Goal: Transaction & Acquisition: Purchase product/service

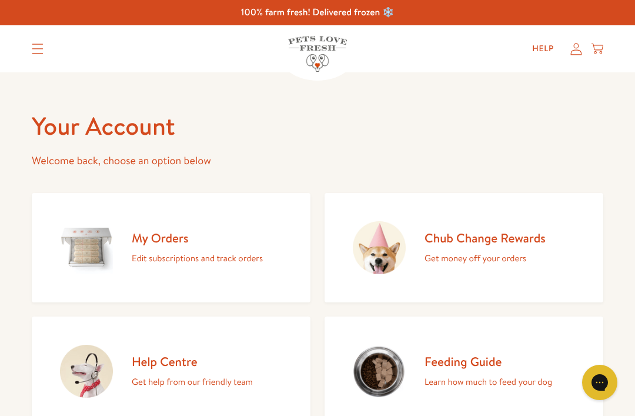
click at [491, 240] on h2 "Chub Change Rewards" at bounding box center [485, 238] width 121 height 16
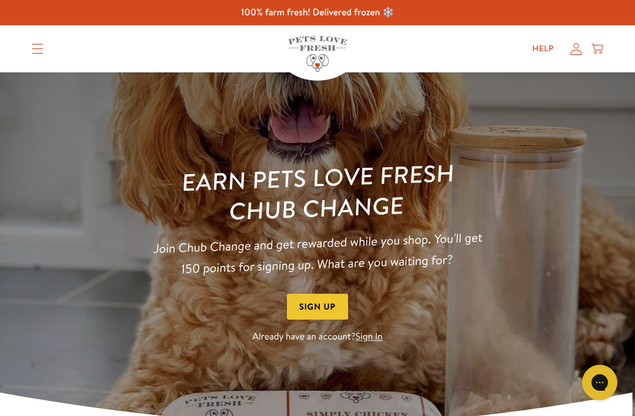
click at [371, 337] on link "Sign In" at bounding box center [369, 337] width 27 height 13
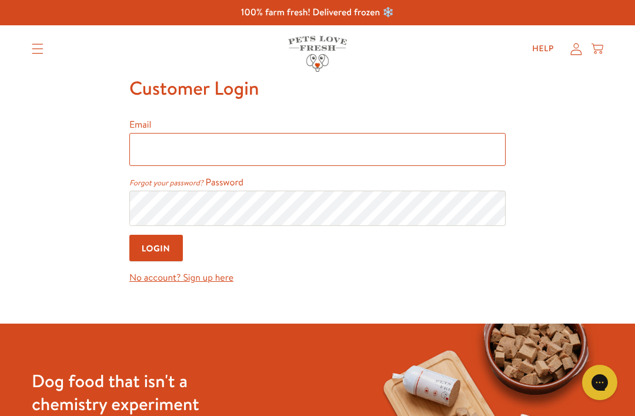
type input "[EMAIL_ADDRESS][DOMAIN_NAME]"
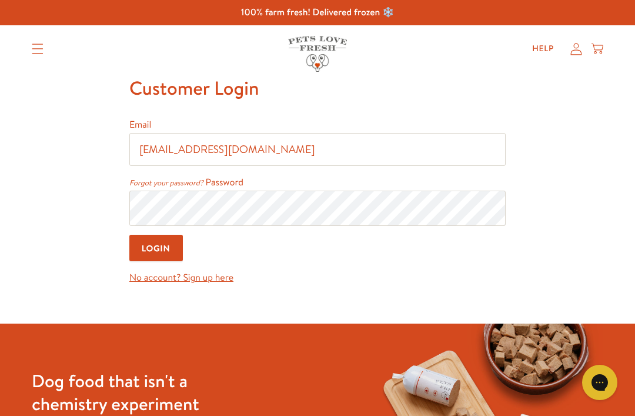
click at [157, 249] on input "Login" at bounding box center [156, 248] width 54 height 26
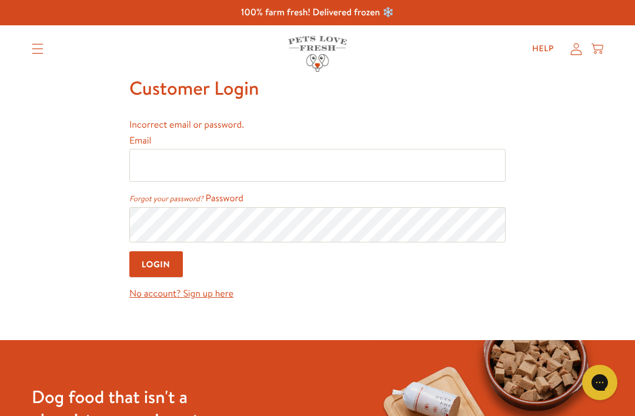
click at [342, 162] on input "Email" at bounding box center [317, 165] width 377 height 33
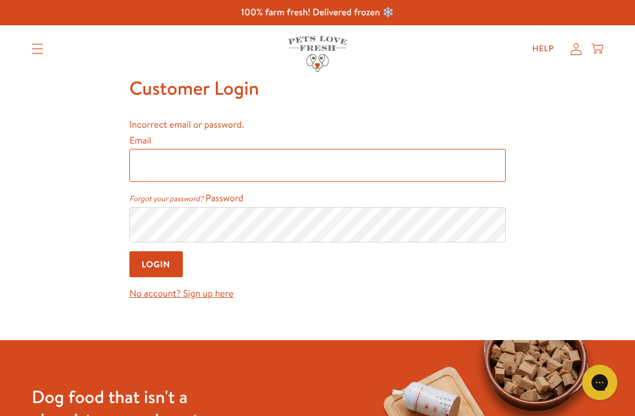
type input "[EMAIL_ADDRESS][DOMAIN_NAME]"
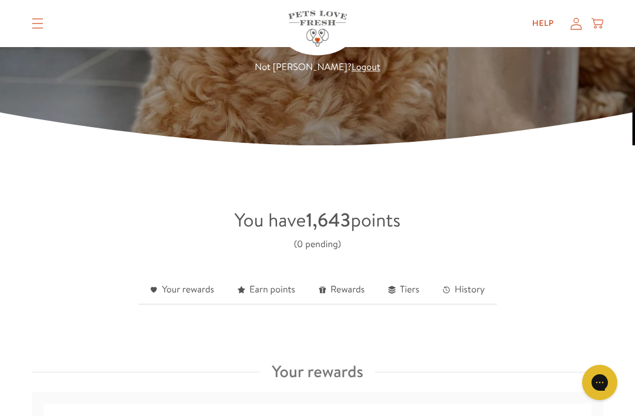
scroll to position [162, 0]
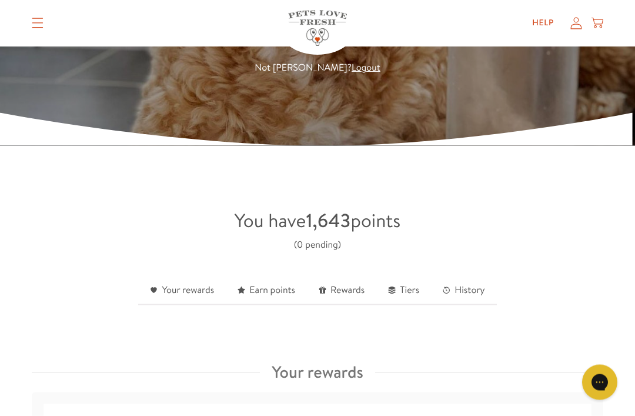
click at [347, 294] on link "Rewards" at bounding box center [341, 290] width 69 height 29
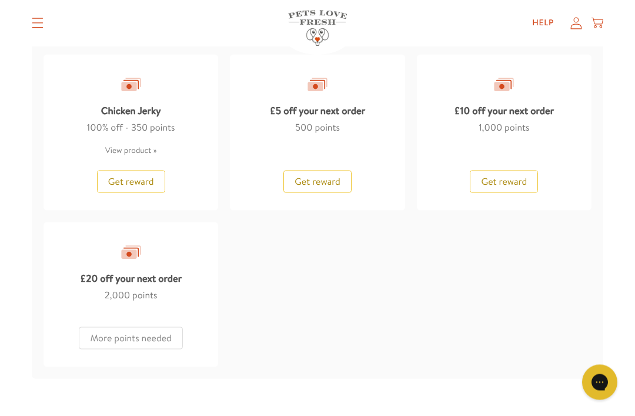
scroll to position [1197, 0]
click at [514, 181] on span "Get reward" at bounding box center [504, 181] width 46 height 13
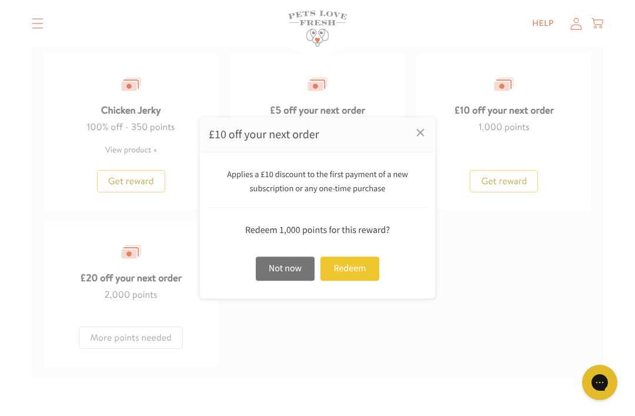
click at [361, 281] on div "Redeem" at bounding box center [350, 268] width 59 height 24
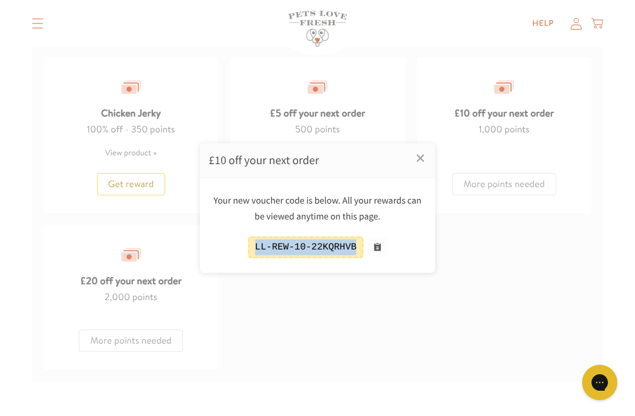
copy div "LL-REW-10-22KQRHVB"
click at [518, 256] on div at bounding box center [317, 208] width 635 height 416
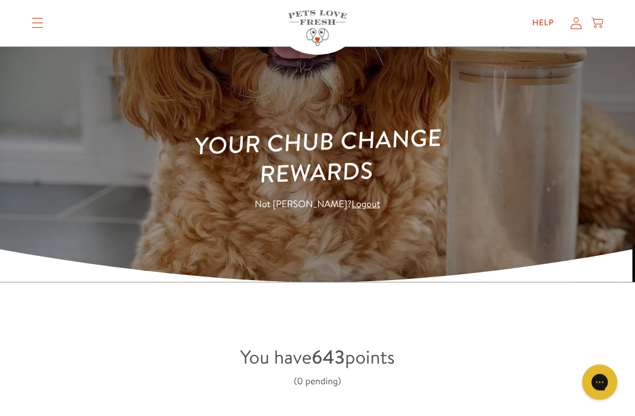
scroll to position [0, 0]
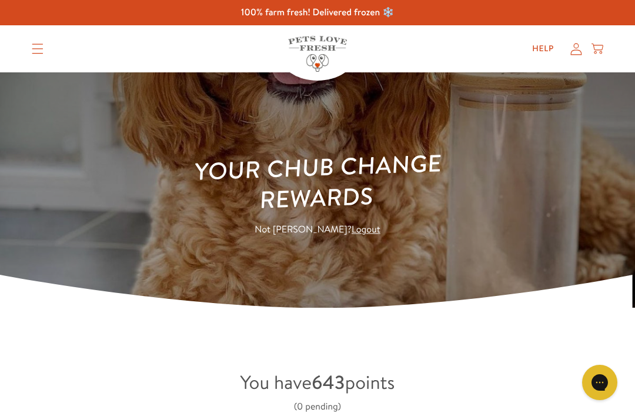
click at [41, 53] on icon "Translation missing: en.sections.header.menu" at bounding box center [38, 49] width 12 height 11
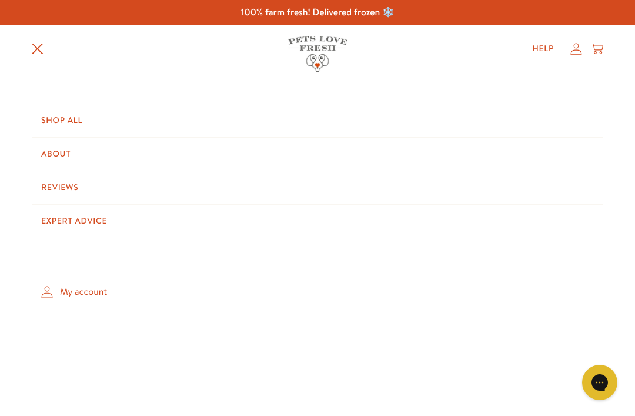
click at [73, 112] on link "Shop All" at bounding box center [318, 120] width 572 height 33
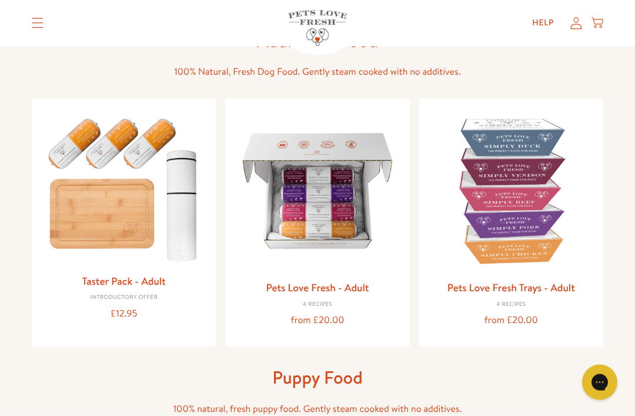
scroll to position [81, 0]
click at [527, 201] on img at bounding box center [511, 190] width 165 height 165
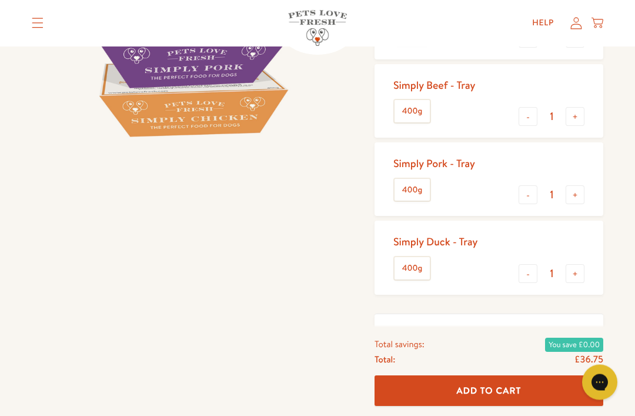
scroll to position [269, 0]
click at [530, 266] on button "-" at bounding box center [528, 273] width 19 height 19
type input "0"
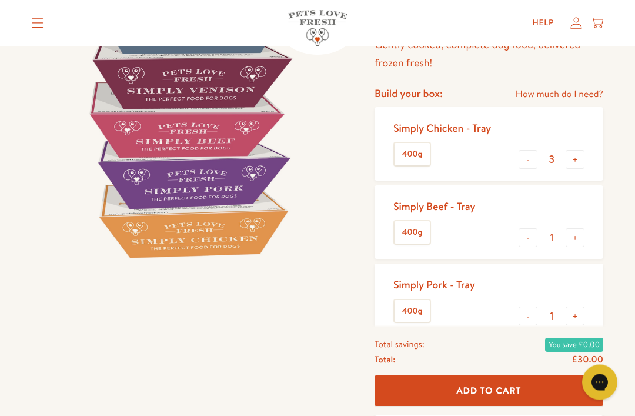
scroll to position [136, 0]
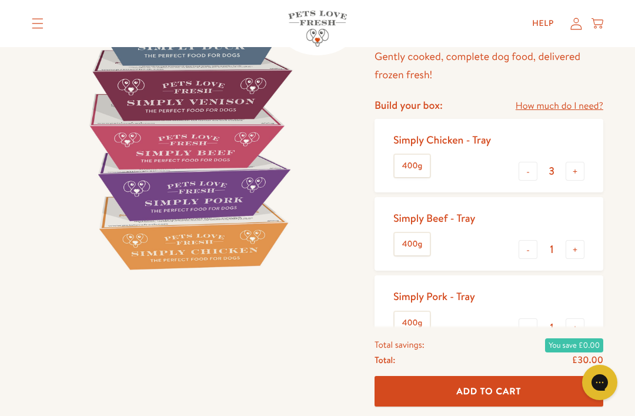
click at [531, 248] on button "-" at bounding box center [528, 249] width 19 height 19
type input "0"
click at [581, 327] on button "+" at bounding box center [575, 327] width 19 height 19
type input "2"
click at [534, 164] on button "-" at bounding box center [528, 171] width 19 height 19
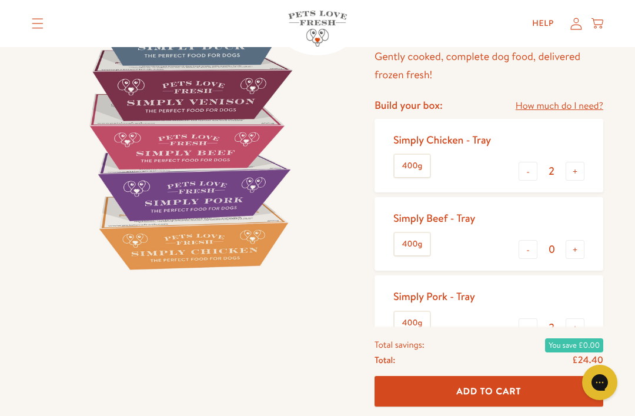
click at [578, 167] on button "+" at bounding box center [575, 171] width 19 height 19
type input "3"
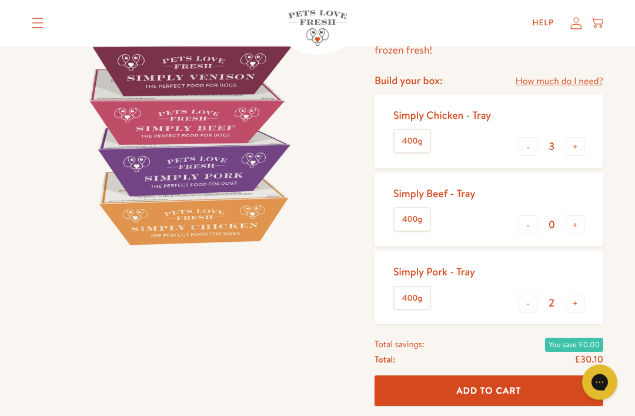
scroll to position [164, 0]
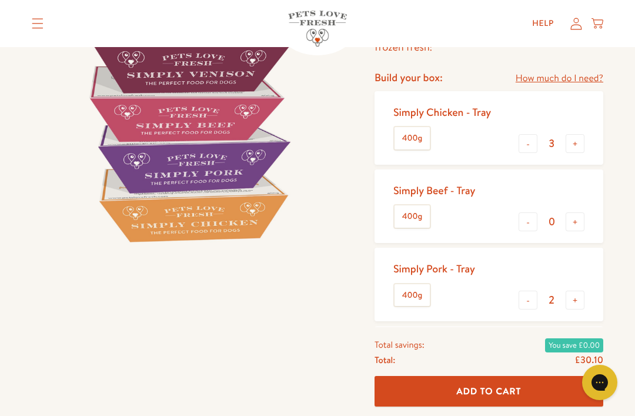
click at [574, 303] on button "+" at bounding box center [575, 300] width 19 height 19
type input "3"
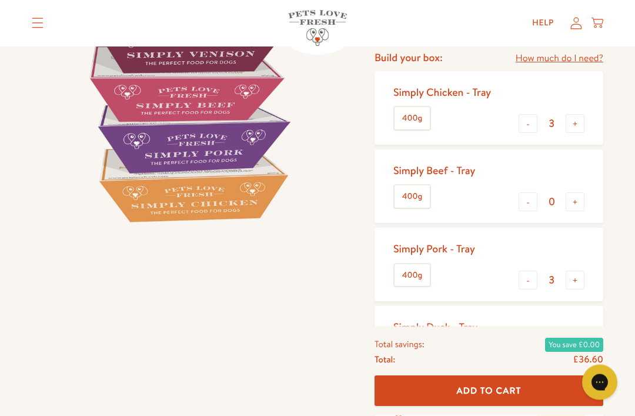
scroll to position [174, 0]
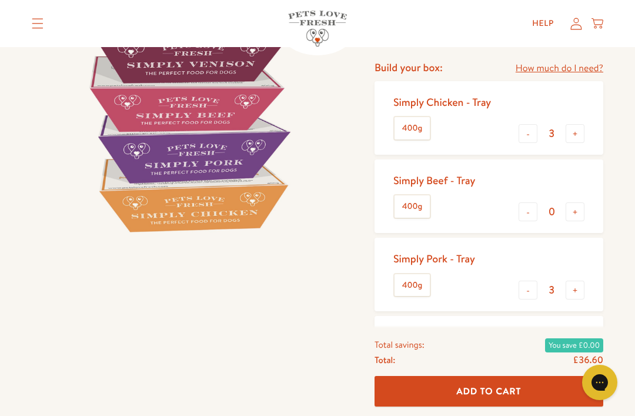
click at [575, 210] on button "+" at bounding box center [575, 211] width 19 height 19
type input "1"
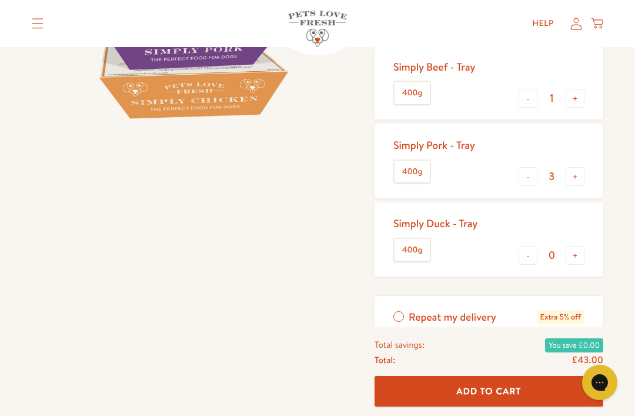
scroll to position [287, 0]
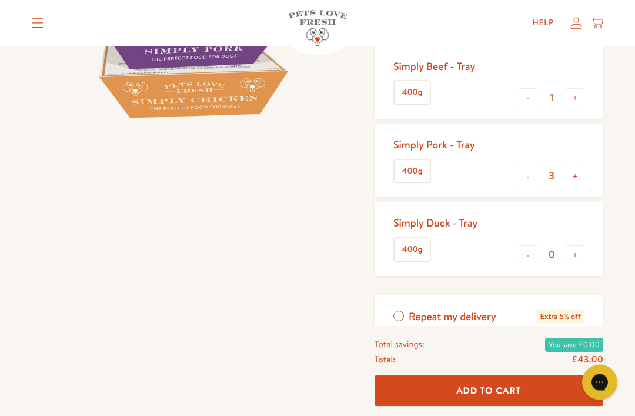
click at [532, 407] on button "Add To Cart" at bounding box center [489, 391] width 229 height 31
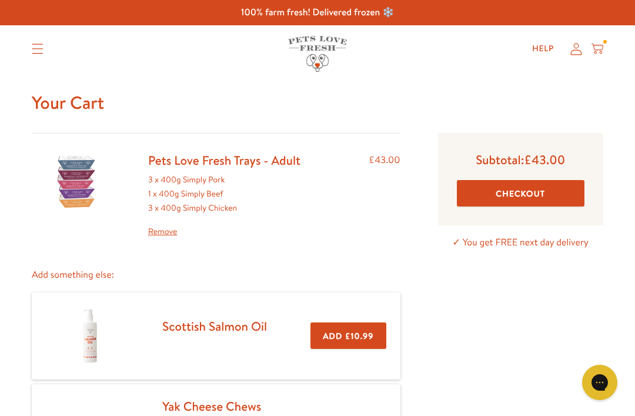
click at [573, 194] on button "Checkout" at bounding box center [521, 193] width 128 height 26
